Goal: Check status: Check status

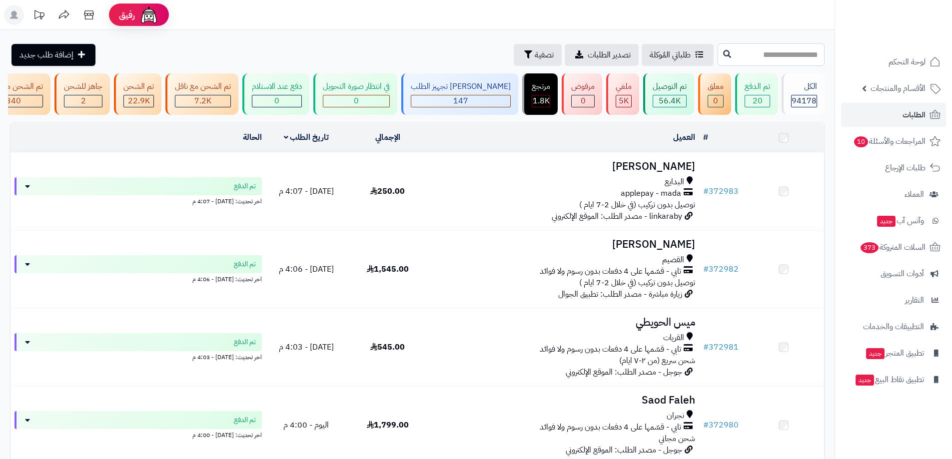
click at [739, 61] on input "text" at bounding box center [771, 54] width 107 height 22
paste input "******"
type input "******"
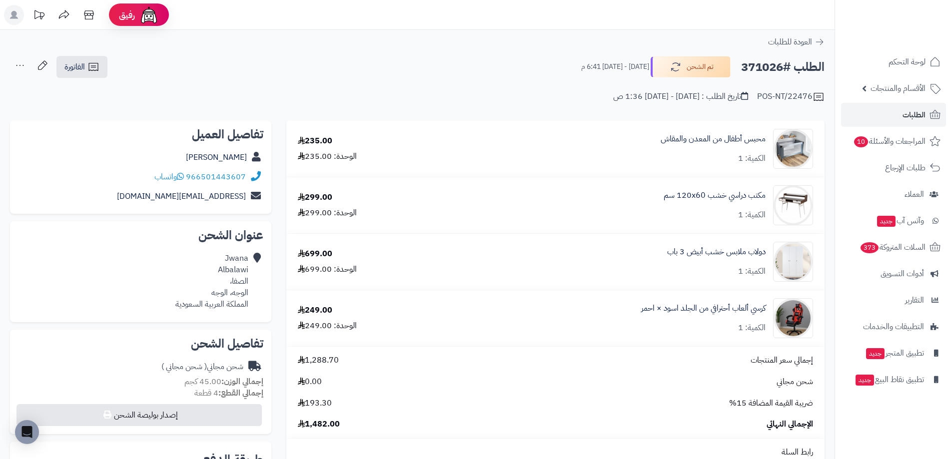
scroll to position [50, 0]
